Goal: Task Accomplishment & Management: Use online tool/utility

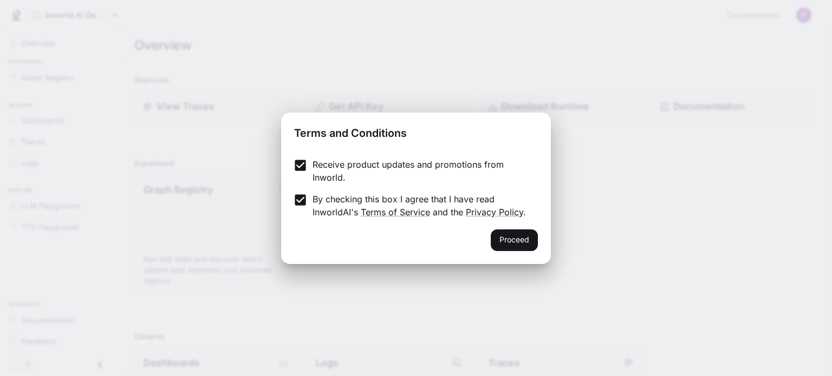
click at [511, 243] on button "Proceed" at bounding box center [514, 241] width 47 height 22
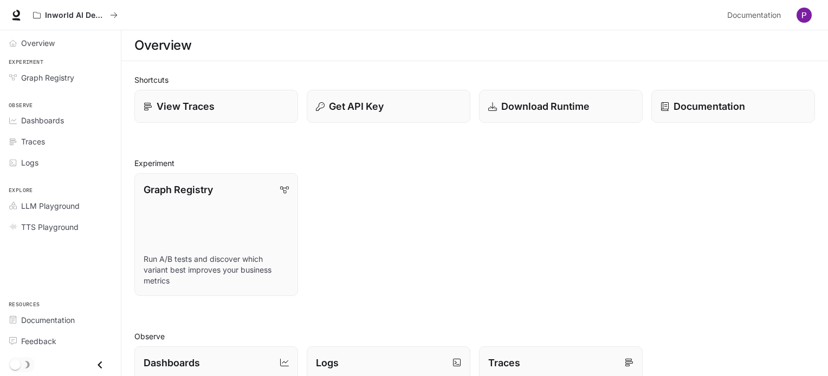
click at [149, 99] on div "View Traces" at bounding box center [216, 106] width 145 height 15
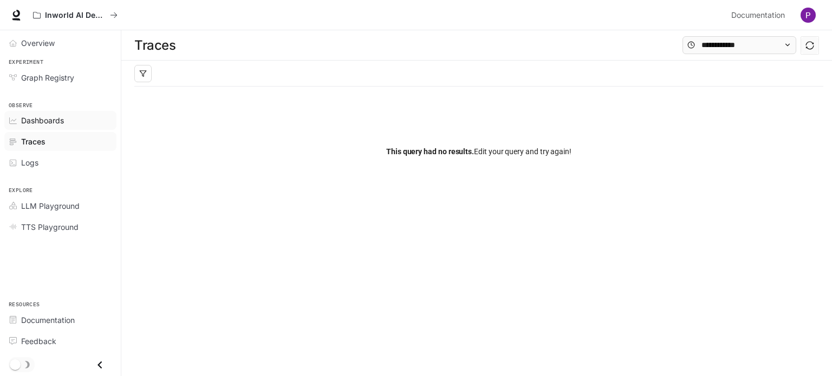
click at [31, 123] on span "Dashboards" at bounding box center [42, 120] width 43 height 11
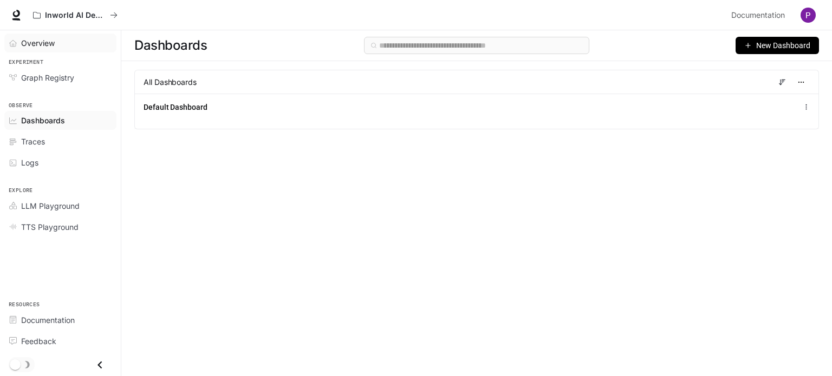
click at [35, 41] on span "Overview" at bounding box center [38, 42] width 34 height 11
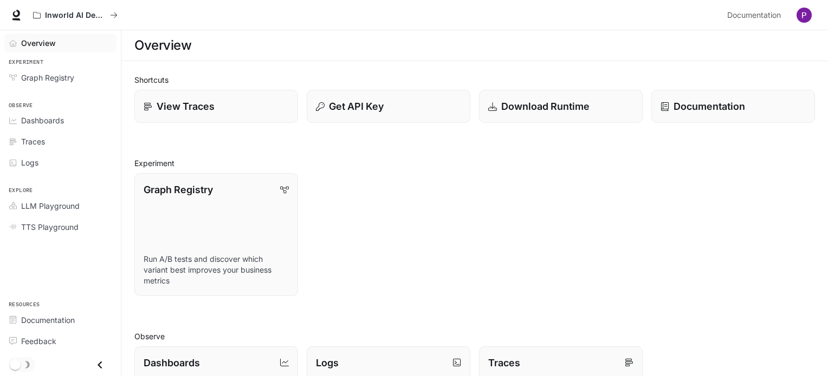
click at [809, 18] on img "button" at bounding box center [803, 15] width 15 height 15
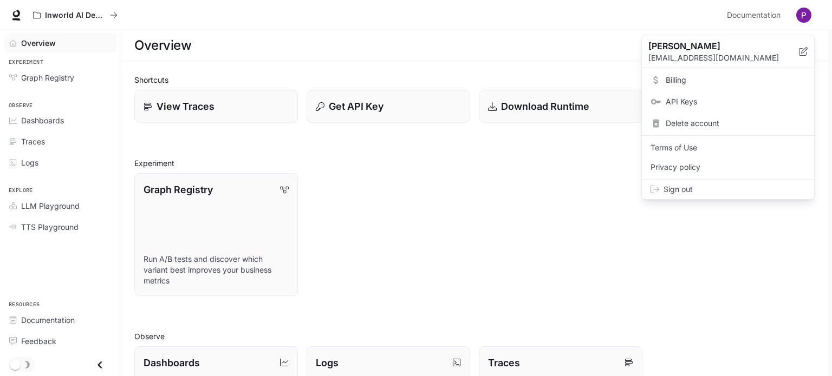
click at [381, 189] on div at bounding box center [416, 188] width 832 height 376
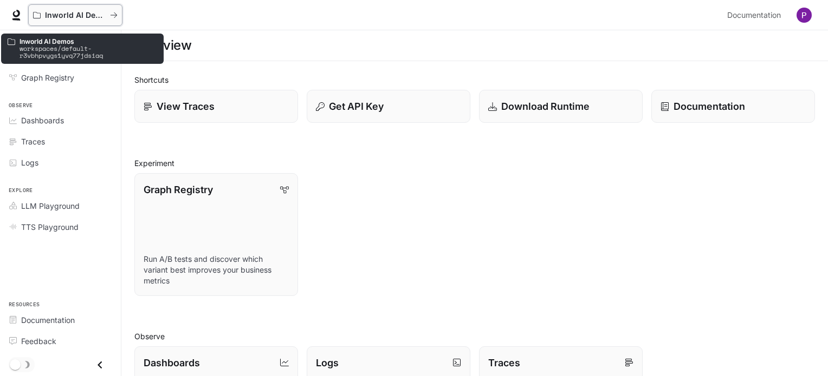
click at [115, 13] on icon "All workspaces" at bounding box center [113, 14] width 6 height 5
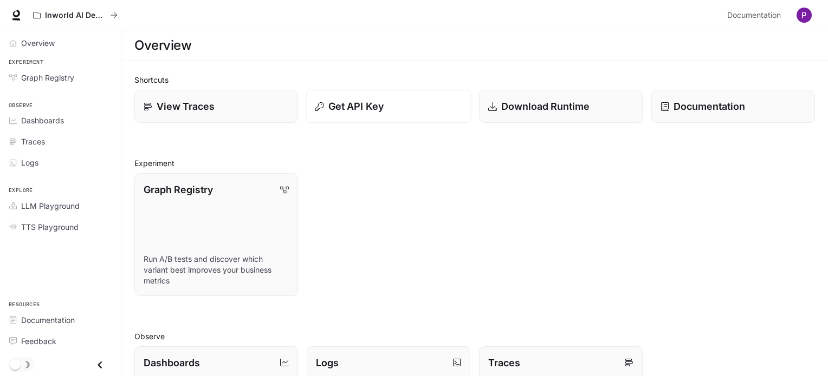
click at [373, 109] on p "Get API Key" at bounding box center [355, 106] width 55 height 15
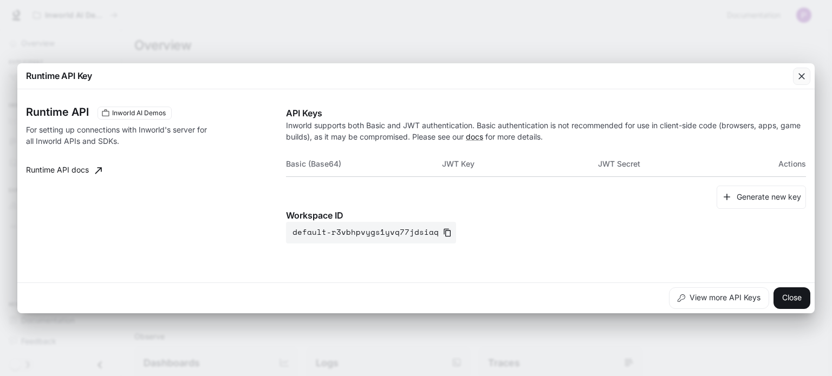
click at [800, 76] on icon "button" at bounding box center [801, 76] width 11 height 11
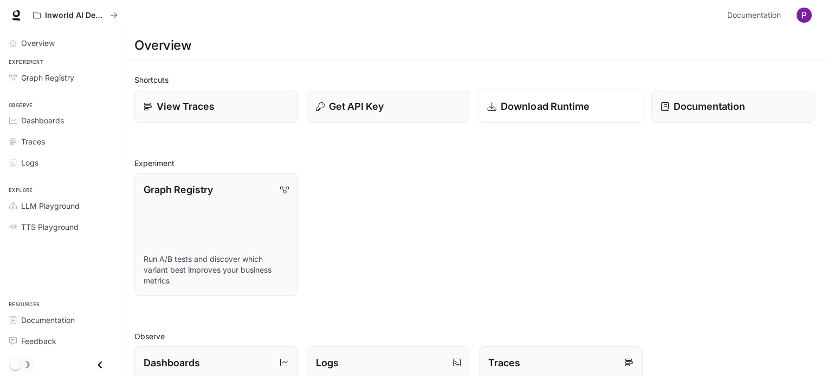
click at [507, 104] on p "Download Runtime" at bounding box center [544, 106] width 89 height 15
click at [17, 17] on icon at bounding box center [16, 15] width 11 height 11
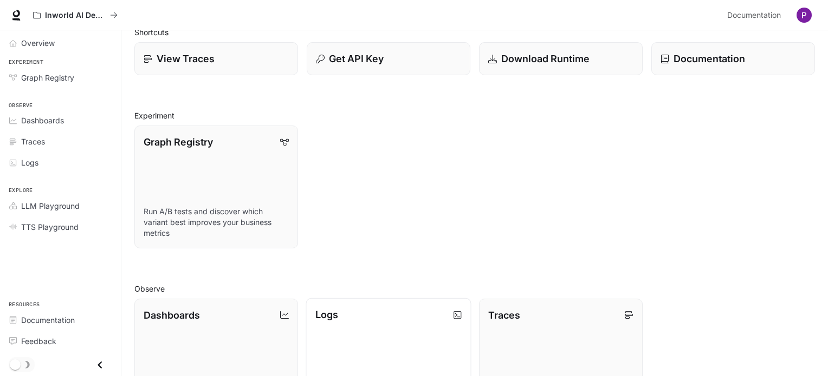
scroll to position [108, 0]
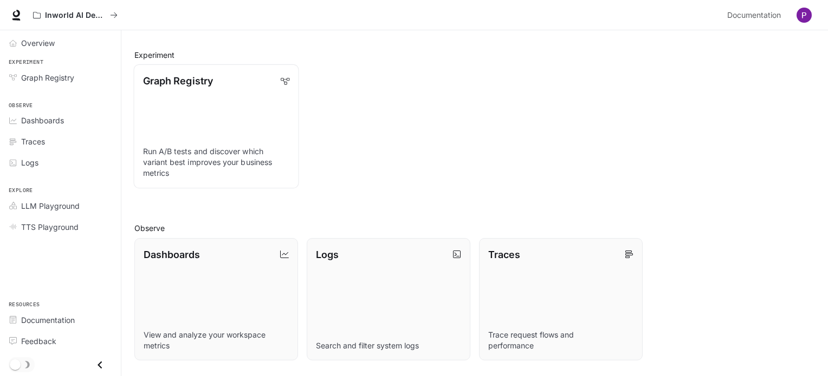
click at [171, 130] on link "Graph Registry Run A/B tests and discover which variant best improves your busi…" at bounding box center [215, 126] width 165 height 124
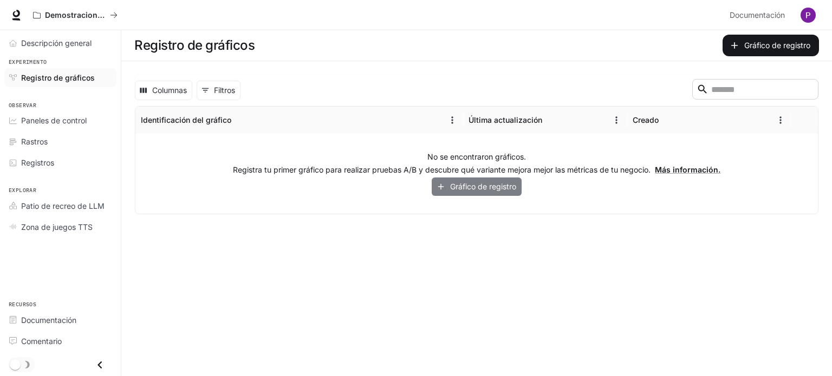
click at [499, 187] on font "Gráfico de registro" at bounding box center [483, 186] width 66 height 9
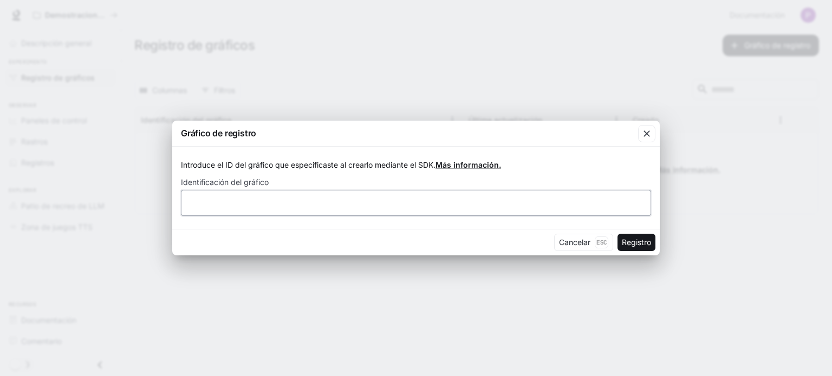
click at [438, 207] on input "text" at bounding box center [415, 203] width 469 height 11
click at [576, 243] on font "Cancelar" at bounding box center [574, 242] width 31 height 9
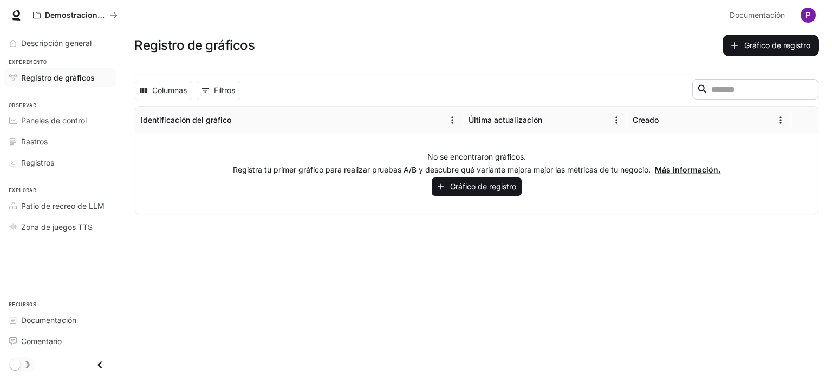
click at [42, 118] on font "Paneles de control" at bounding box center [54, 120] width 66 height 9
